Goal: Transaction & Acquisition: Purchase product/service

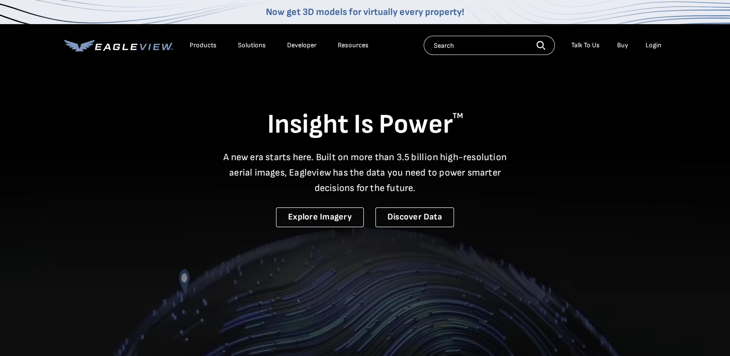
click at [652, 46] on div "Login" at bounding box center [653, 45] width 16 height 9
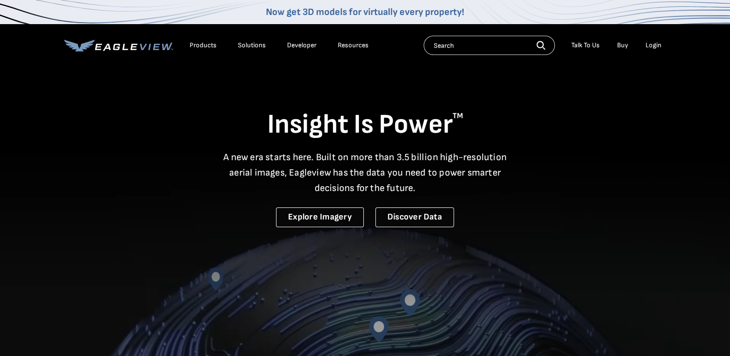
click at [653, 50] on li "Login" at bounding box center [654, 45] width 26 height 14
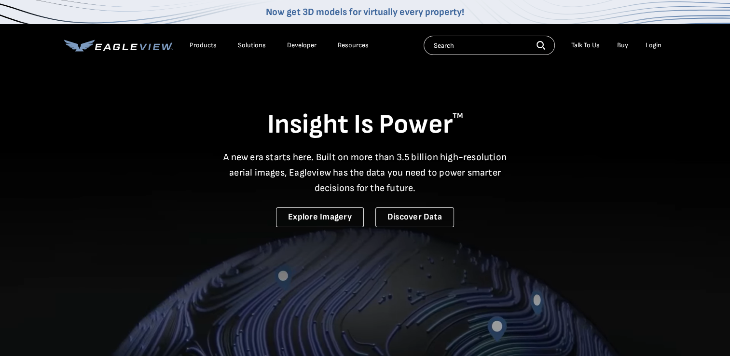
click at [651, 48] on div "Login" at bounding box center [653, 45] width 16 height 9
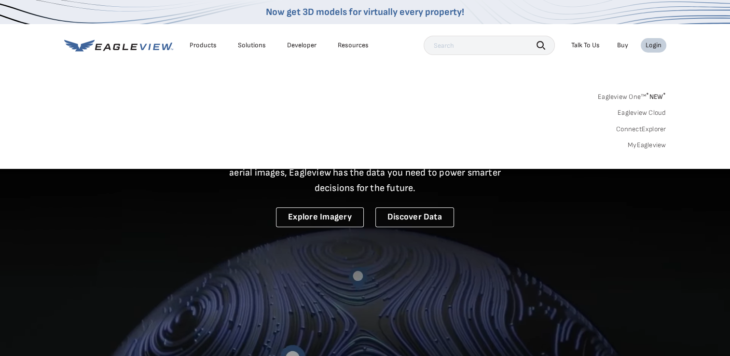
click at [627, 98] on link "Eagleview One™ * NEW *" at bounding box center [632, 95] width 68 height 11
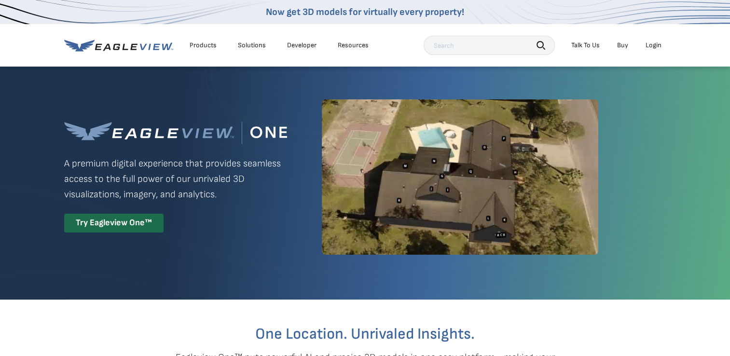
click at [654, 48] on div "Login" at bounding box center [653, 45] width 16 height 9
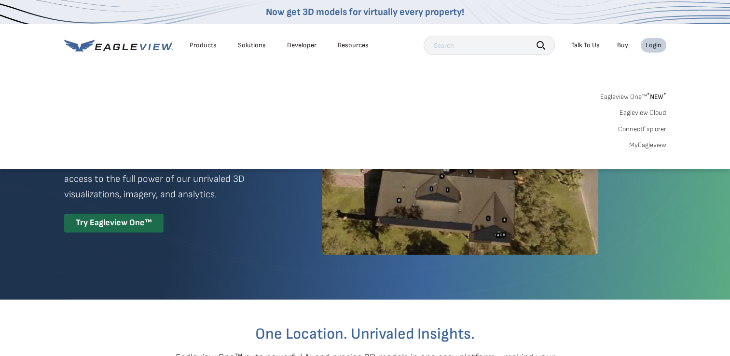
click at [142, 58] on div "Products Solutions Developer Resources Search Talk To Us Buy Login" at bounding box center [365, 45] width 602 height 42
click at [153, 45] on icon at bounding box center [156, 46] width 7 height 6
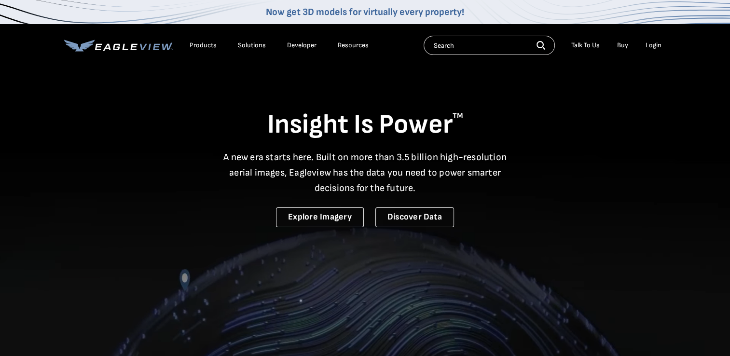
click at [653, 49] on div "Login" at bounding box center [653, 45] width 16 height 9
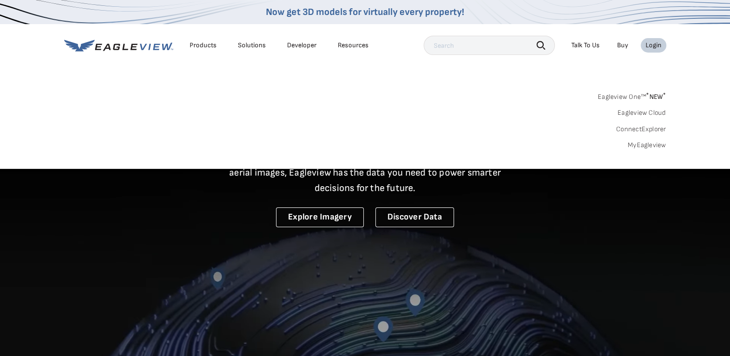
click at [656, 145] on link "MyEagleview" at bounding box center [647, 145] width 39 height 9
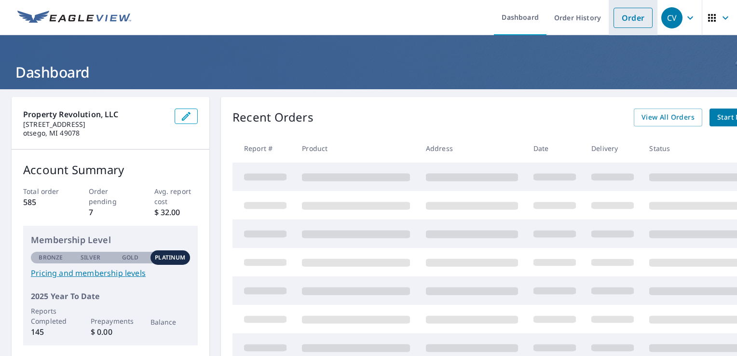
click at [633, 25] on link "Order" at bounding box center [633, 18] width 39 height 20
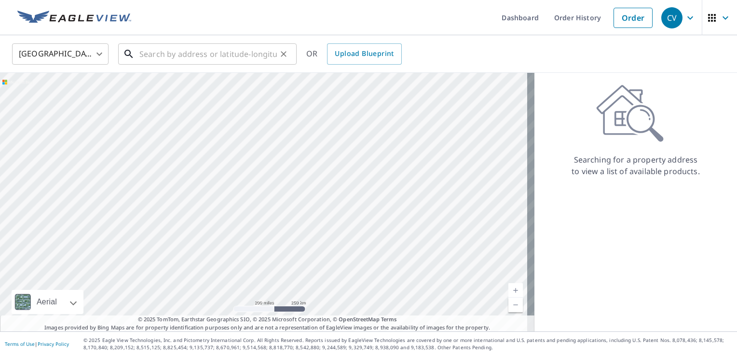
click at [211, 55] on input "text" at bounding box center [207, 54] width 137 height 27
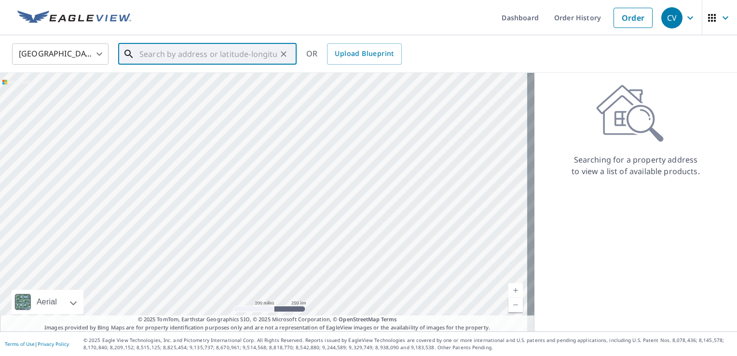
paste input "[STREET_ADDRESS][PERSON_NAME]"
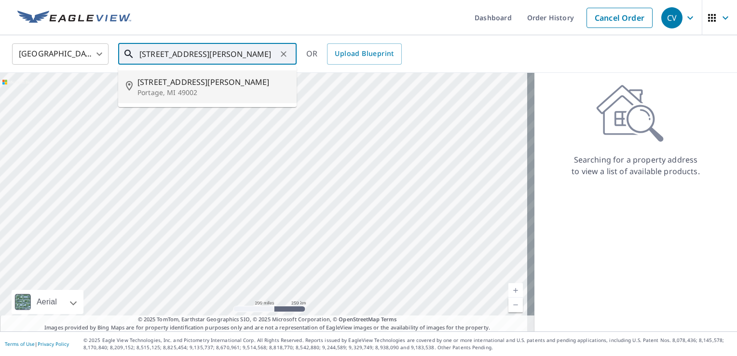
click at [216, 94] on p "Portage, MI 49002" at bounding box center [212, 93] width 151 height 10
type input "[STREET_ADDRESS][PERSON_NAME]"
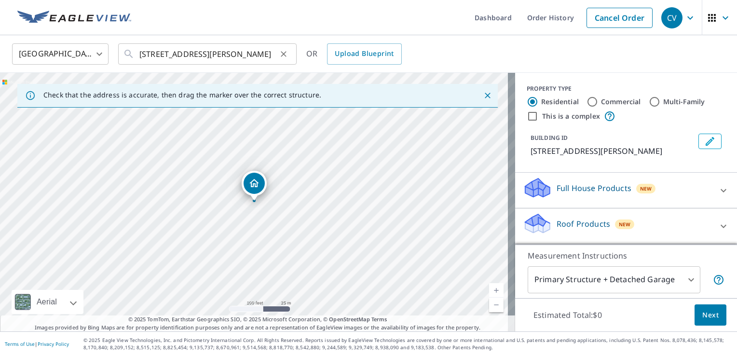
click at [283, 53] on icon "Clear" at bounding box center [284, 54] width 6 height 6
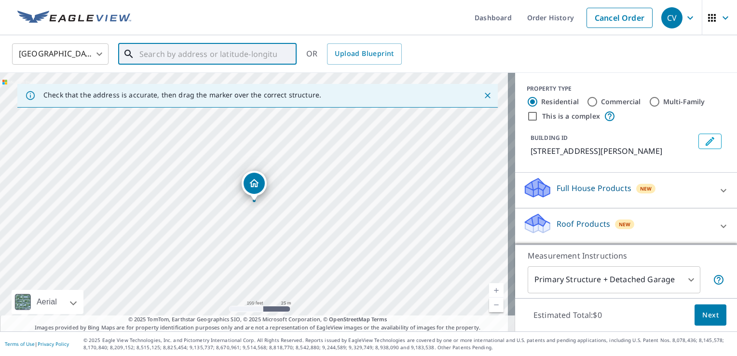
paste input "[STREET_ADDRESS][PERSON_NAME]"
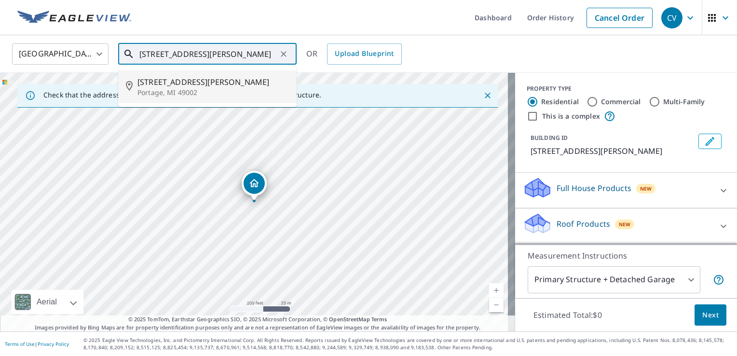
click at [204, 88] on p "Portage, MI 49002" at bounding box center [212, 93] width 151 height 10
type input "[STREET_ADDRESS][PERSON_NAME]"
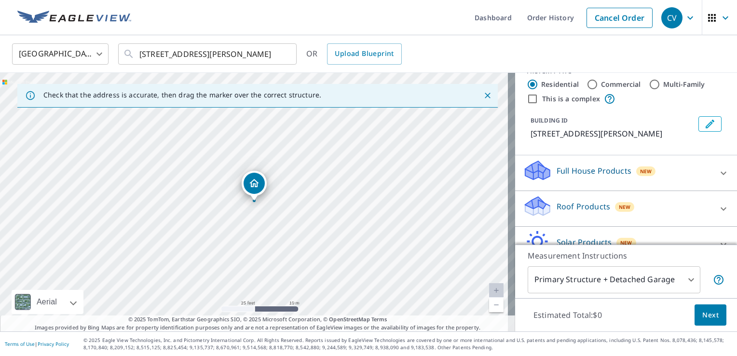
scroll to position [48, 0]
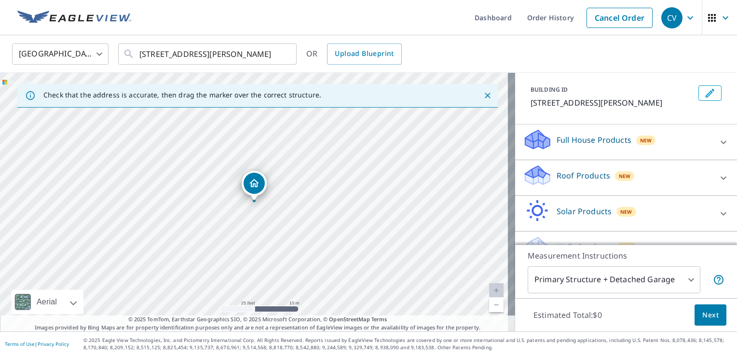
click at [601, 152] on div "Full House Products New" at bounding box center [617, 141] width 189 height 27
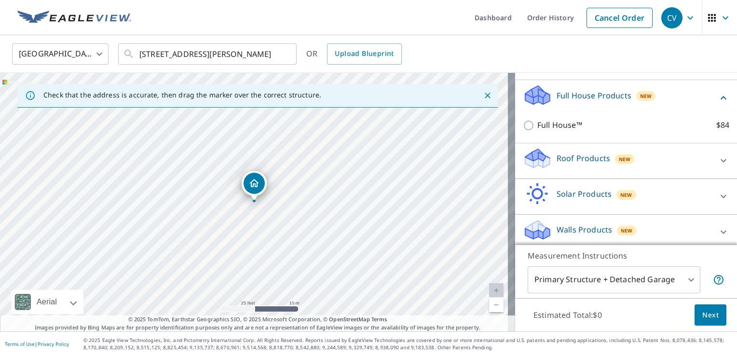
scroll to position [96, 0]
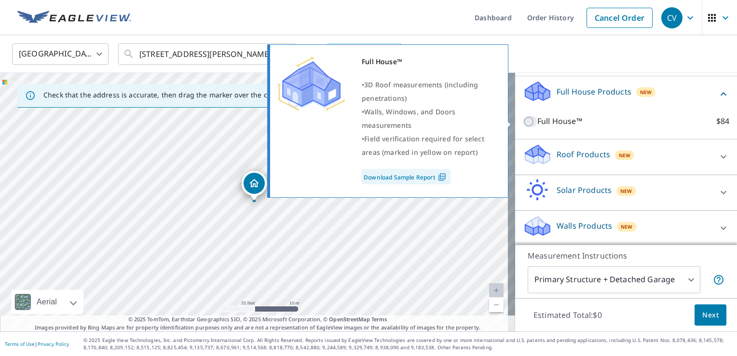
click at [523, 124] on input "Full House™ $84" at bounding box center [530, 122] width 14 height 12
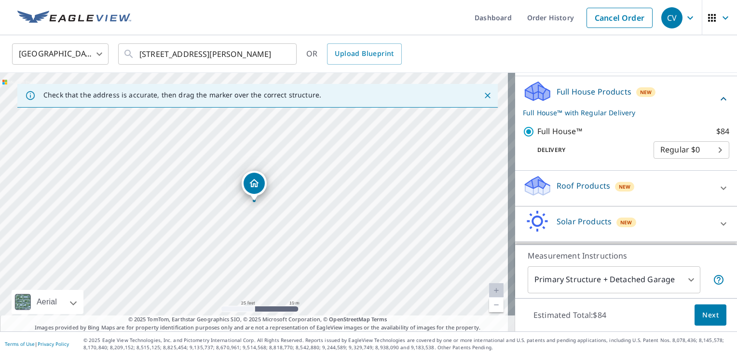
click at [677, 159] on body "CV CV Dashboard Order History Cancel Order CV [GEOGRAPHIC_DATA] US ​ [STREET_AD…" at bounding box center [368, 178] width 737 height 356
click at [676, 156] on li "Regular $0" at bounding box center [677, 149] width 76 height 17
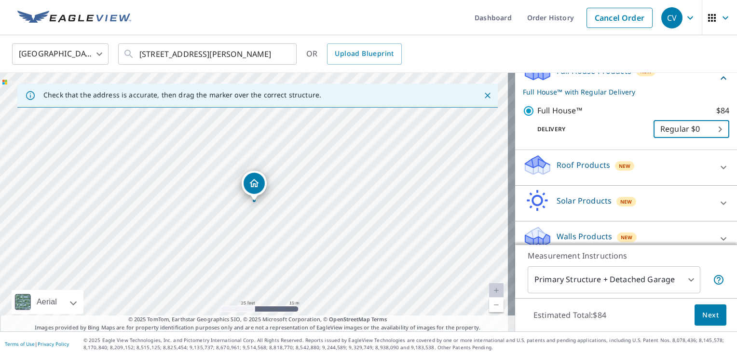
scroll to position [128, 0]
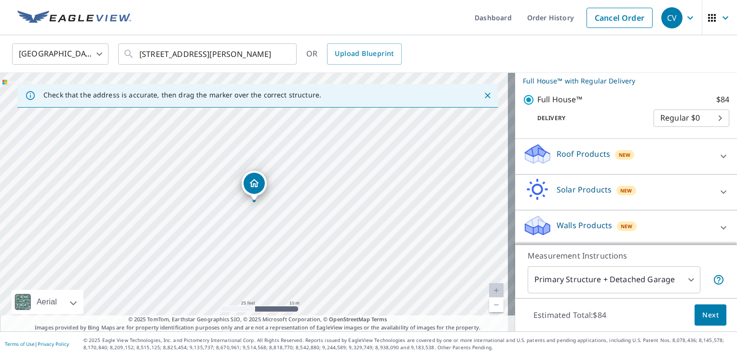
click at [602, 227] on p "Walls Products" at bounding box center [584, 225] width 55 height 12
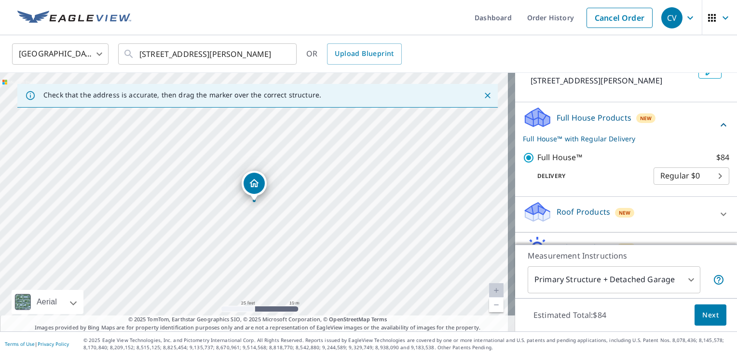
scroll to position [0, 0]
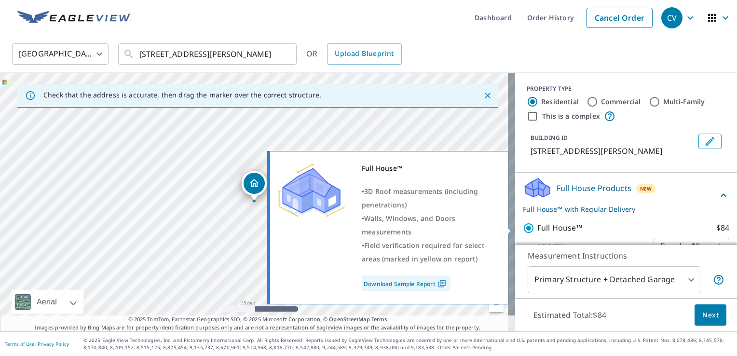
click at [523, 231] on input "Full House™ $84" at bounding box center [530, 228] width 14 height 12
checkbox input "false"
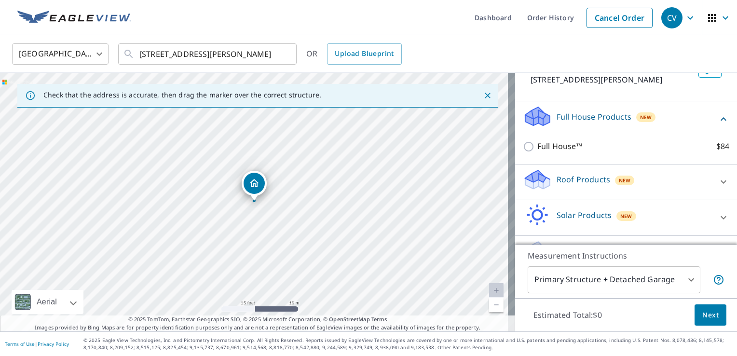
scroll to position [151, 0]
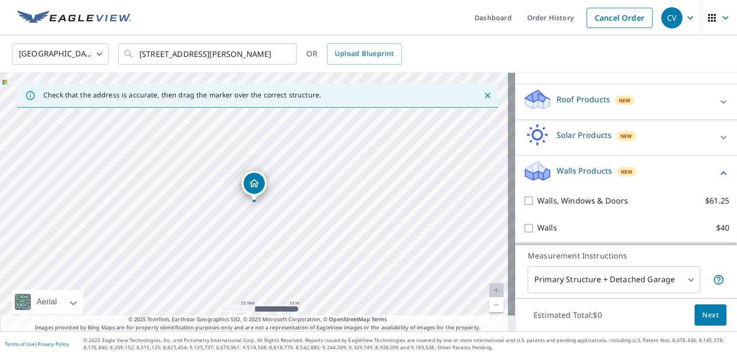
click at [583, 180] on div "Walls Products New" at bounding box center [620, 173] width 195 height 27
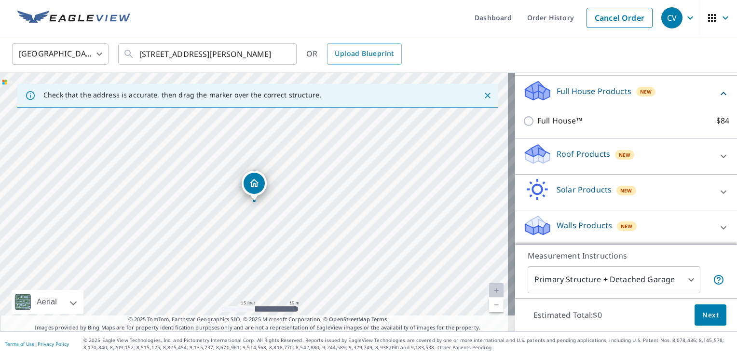
click at [589, 219] on p "Walls Products" at bounding box center [584, 225] width 55 height 12
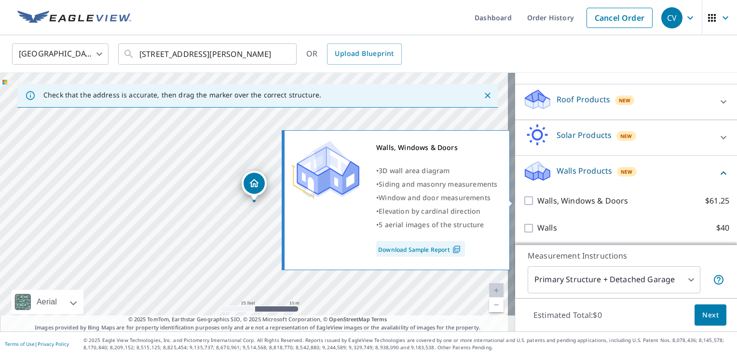
click at [552, 201] on p "Walls, Windows & Doors" at bounding box center [582, 201] width 91 height 12
click at [537, 201] on input "Walls, Windows & Doors $61.25" at bounding box center [530, 201] width 14 height 12
checkbox input "true"
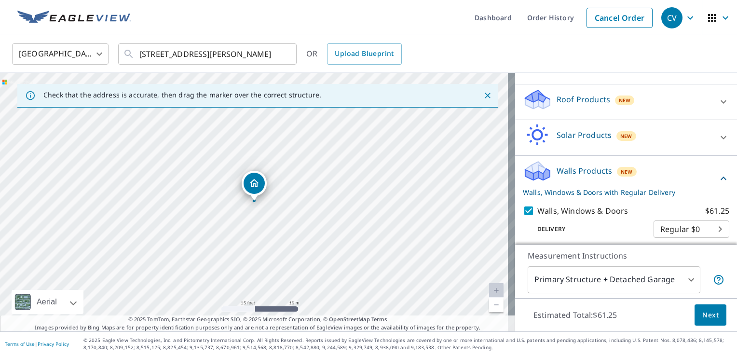
click at [676, 234] on body "CV CV Dashboard Order History Cancel Order CV [GEOGRAPHIC_DATA] US ​ [STREET_AD…" at bounding box center [368, 178] width 737 height 356
click at [644, 283] on div at bounding box center [368, 178] width 737 height 356
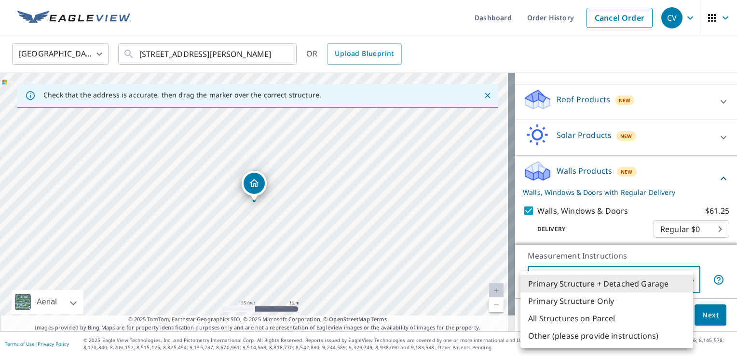
click at [634, 283] on body "CV CV Dashboard Order History Cancel Order CV [GEOGRAPHIC_DATA] US ​ [STREET_AD…" at bounding box center [368, 178] width 737 height 356
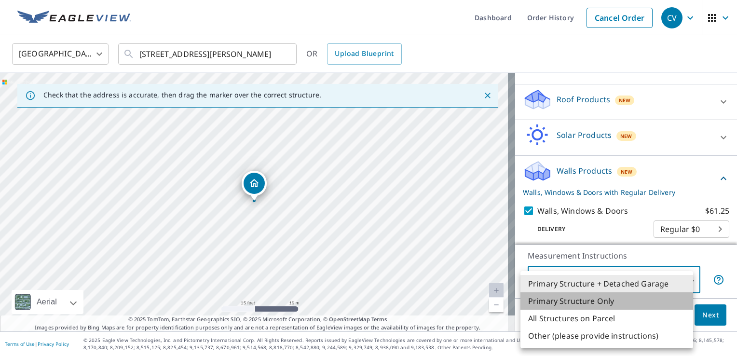
click at [604, 304] on li "Primary Structure Only" at bounding box center [606, 300] width 173 height 17
type input "2"
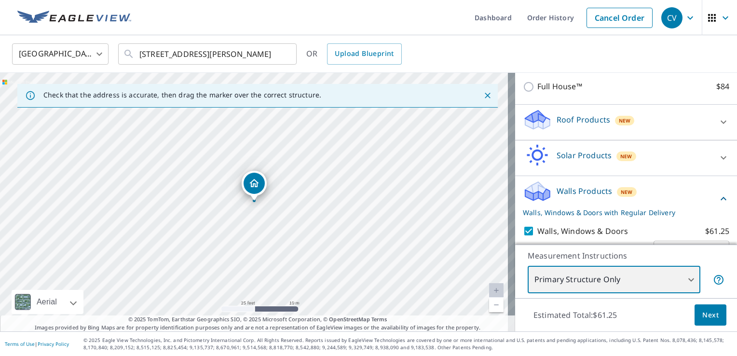
scroll to position [183, 0]
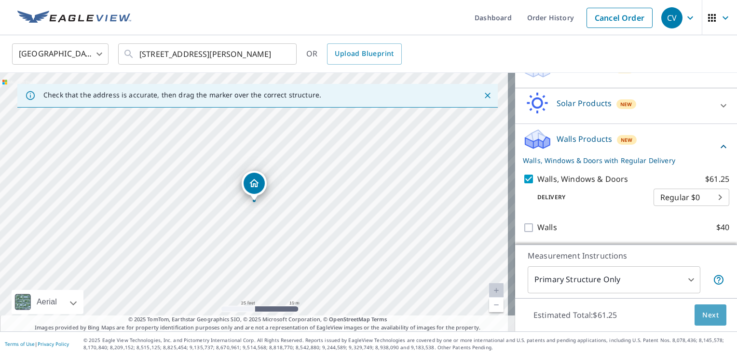
click at [704, 319] on span "Next" at bounding box center [710, 315] width 16 height 12
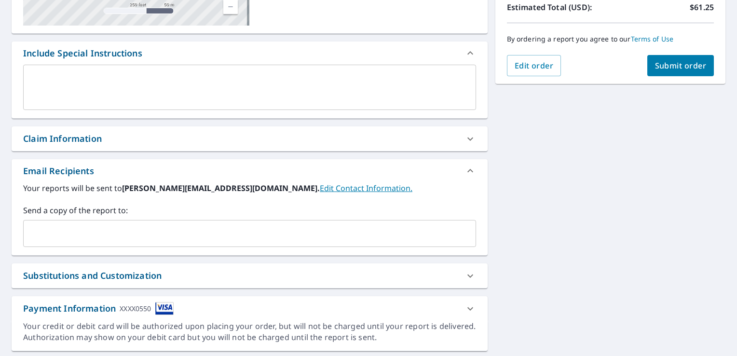
scroll to position [250, 0]
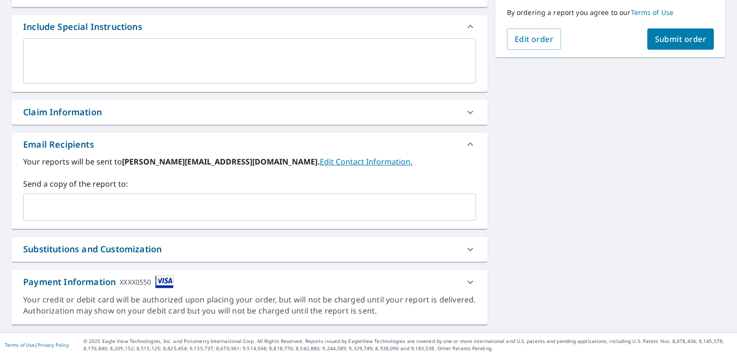
click at [336, 248] on div "Substitutions and Customization" at bounding box center [241, 249] width 436 height 13
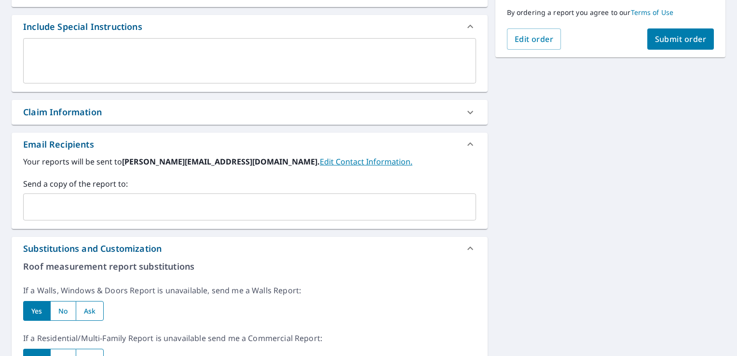
click at [329, 244] on div "Substitutions and Customization" at bounding box center [241, 248] width 436 height 13
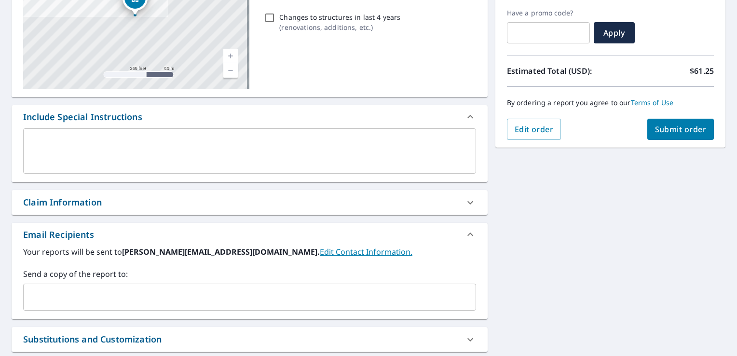
scroll to position [57, 0]
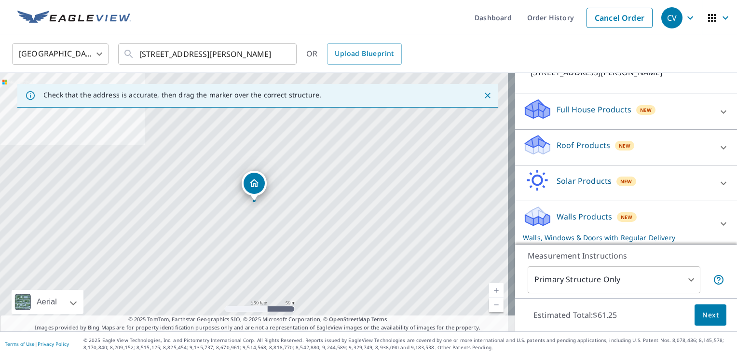
scroll to position [80, 0]
click at [667, 218] on div "Walls Products New Walls, Windows & Doors with Regular Delivery" at bounding box center [617, 223] width 189 height 38
click at [672, 215] on div "Walls Products New Walls, Windows & Doors with Regular Delivery" at bounding box center [620, 223] width 195 height 38
click at [672, 215] on div "Walls Products New Walls, Windows & Doors with Regular Delivery" at bounding box center [617, 223] width 189 height 38
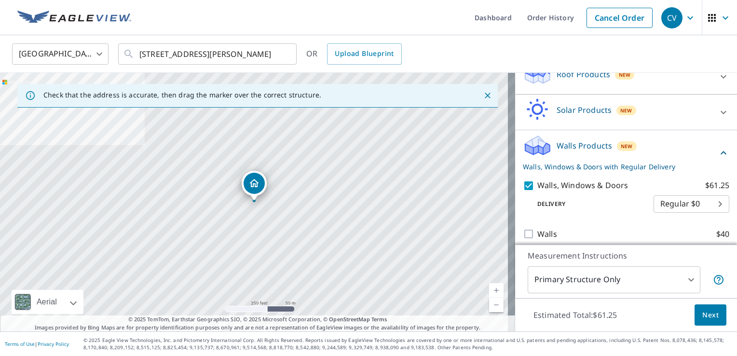
scroll to position [156, 0]
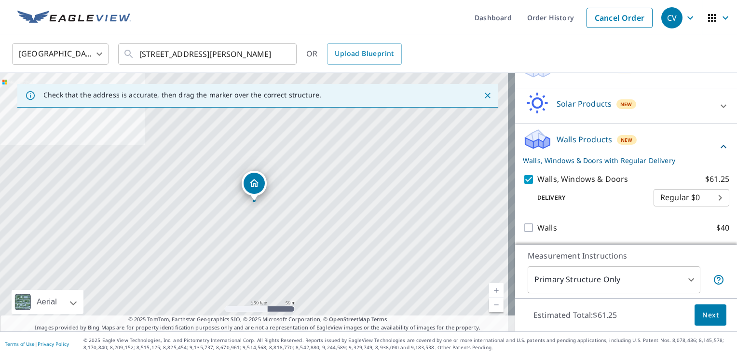
click at [656, 192] on body "CV CV Dashboard Order History Cancel Order CV [GEOGRAPHIC_DATA] US ​ [STREET_AD…" at bounding box center [368, 178] width 737 height 356
click at [665, 196] on ul "Regular $0" at bounding box center [677, 196] width 76 height 25
drag, startPoint x: 684, startPoint y: 203, endPoint x: 590, endPoint y: 209, distance: 93.8
click at [683, 205] on ul "Regular $0" at bounding box center [677, 196] width 76 height 25
click at [585, 209] on div at bounding box center [368, 178] width 737 height 356
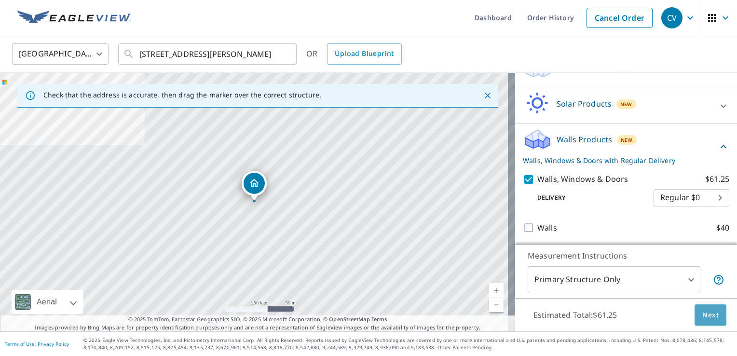
click at [702, 319] on span "Next" at bounding box center [710, 315] width 16 height 12
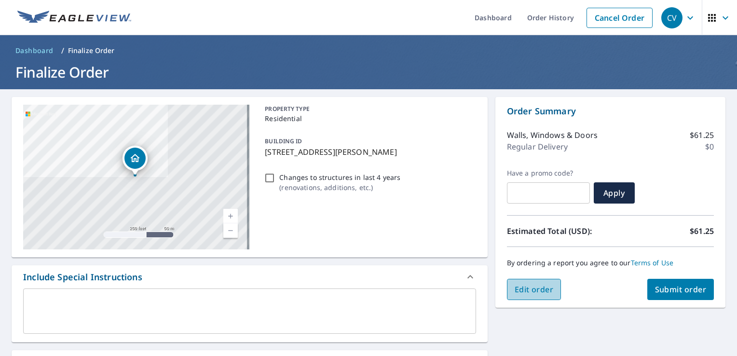
click at [529, 288] on span "Edit order" at bounding box center [534, 289] width 39 height 11
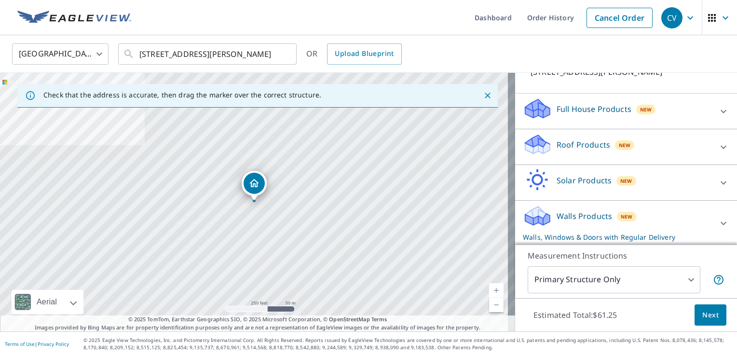
scroll to position [80, 0]
click at [662, 227] on div "Walls Products New Walls, Windows & Doors with Regular Delivery" at bounding box center [617, 223] width 189 height 38
click at [707, 312] on span "Next" at bounding box center [710, 315] width 16 height 12
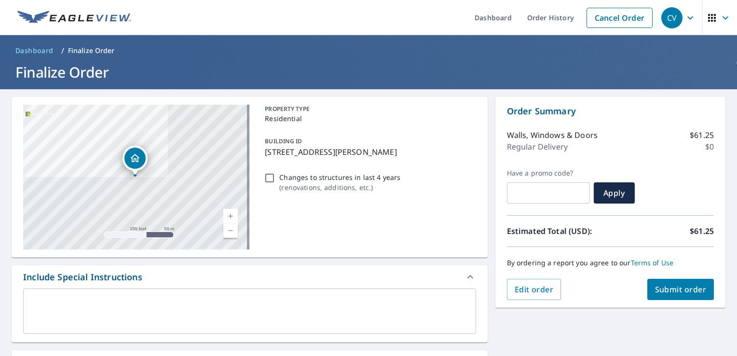
click at [662, 286] on span "Submit order" at bounding box center [681, 289] width 52 height 11
